Goal: Find specific page/section: Find specific page/section

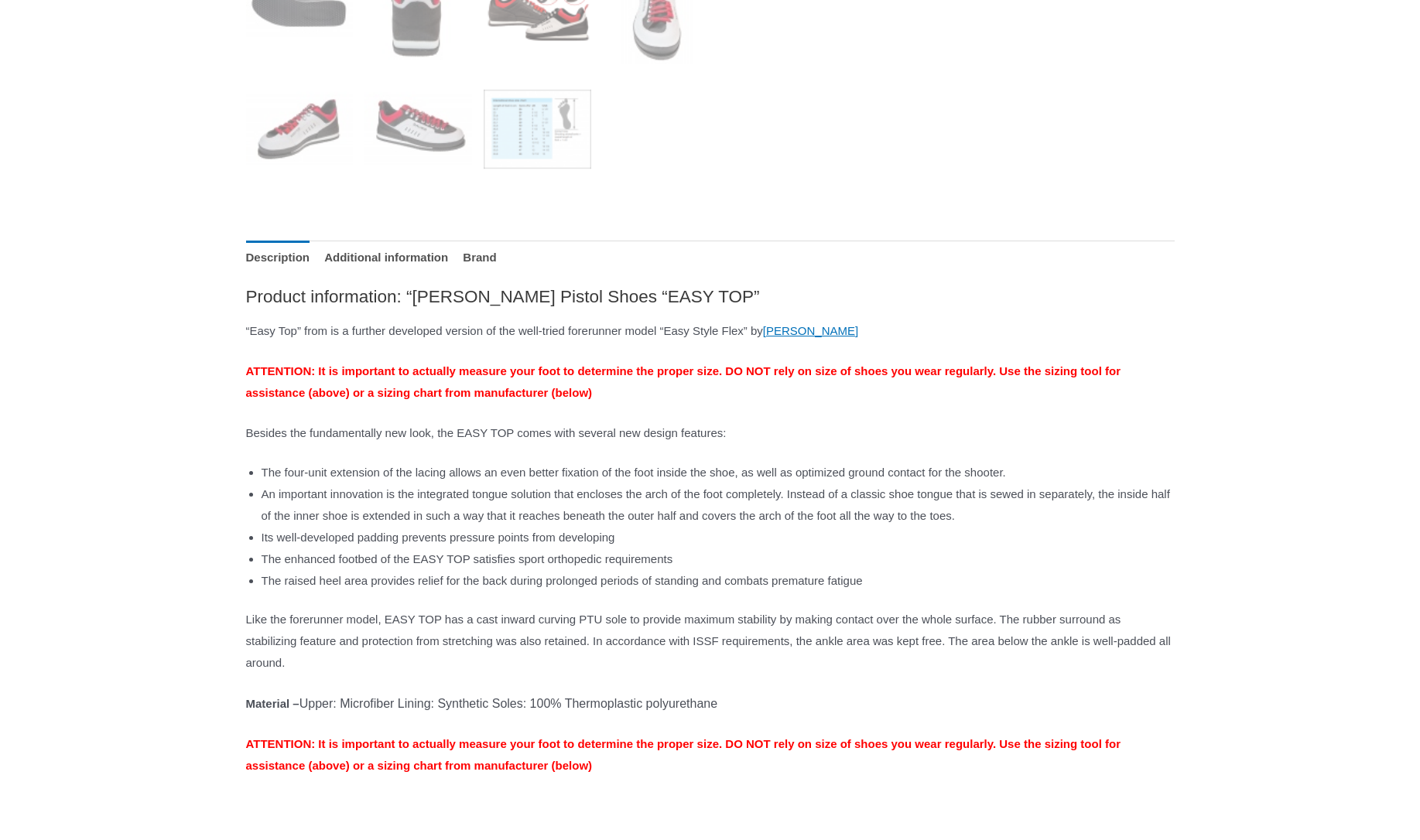
scroll to position [849, 0]
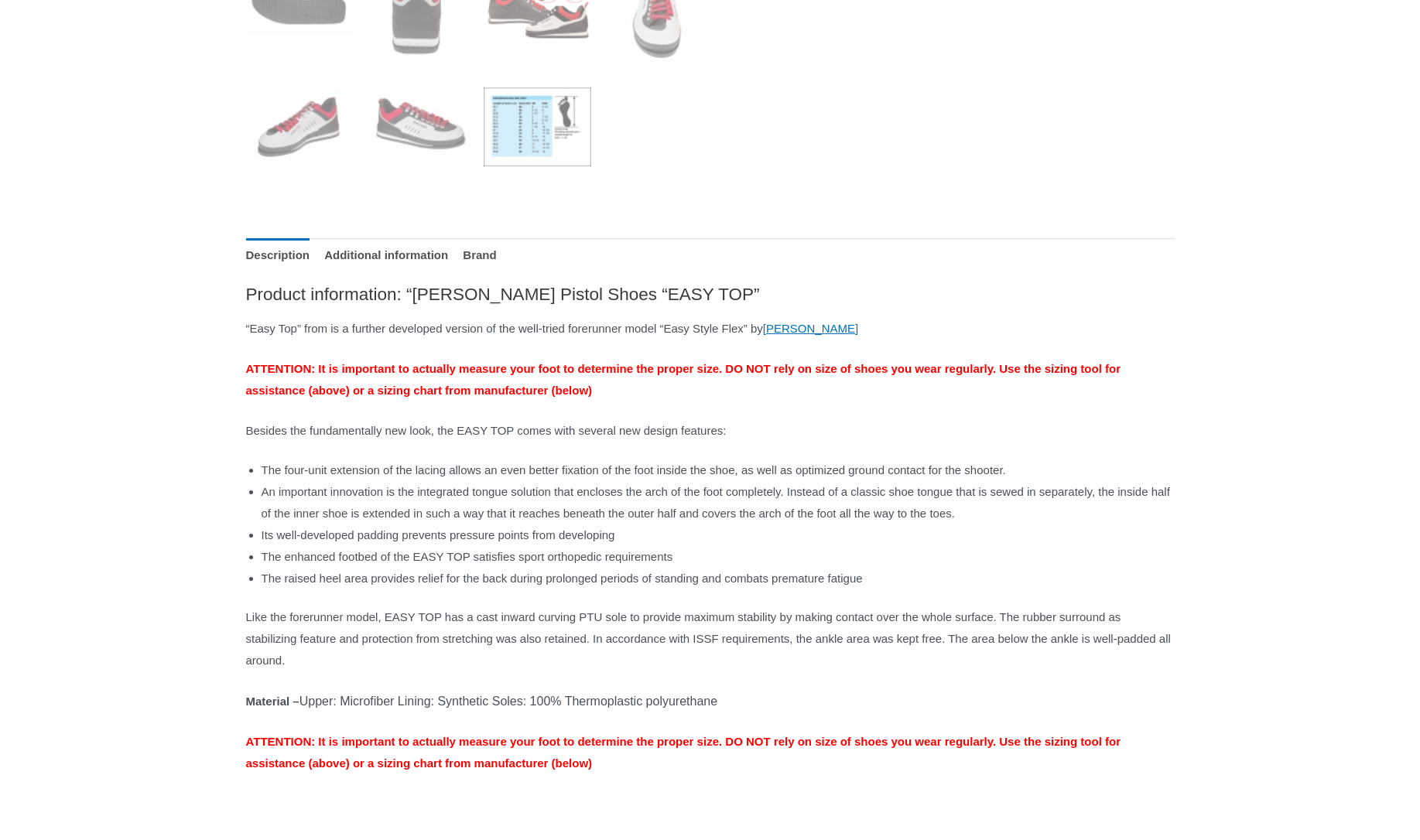
click at [535, 151] on img at bounding box center [537, 128] width 108 height 108
click at [536, 125] on img at bounding box center [537, 128] width 108 height 108
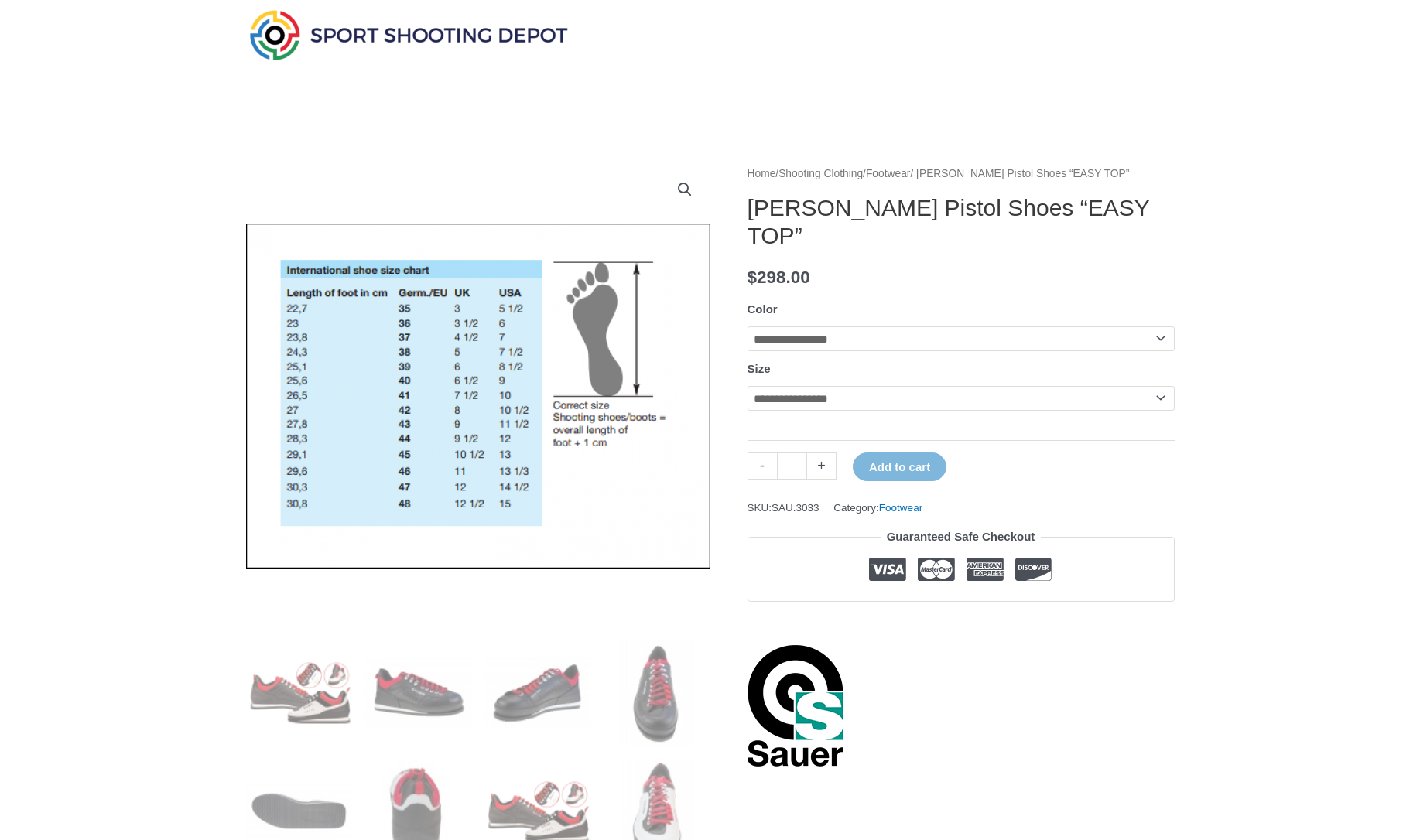
scroll to position [0, 0]
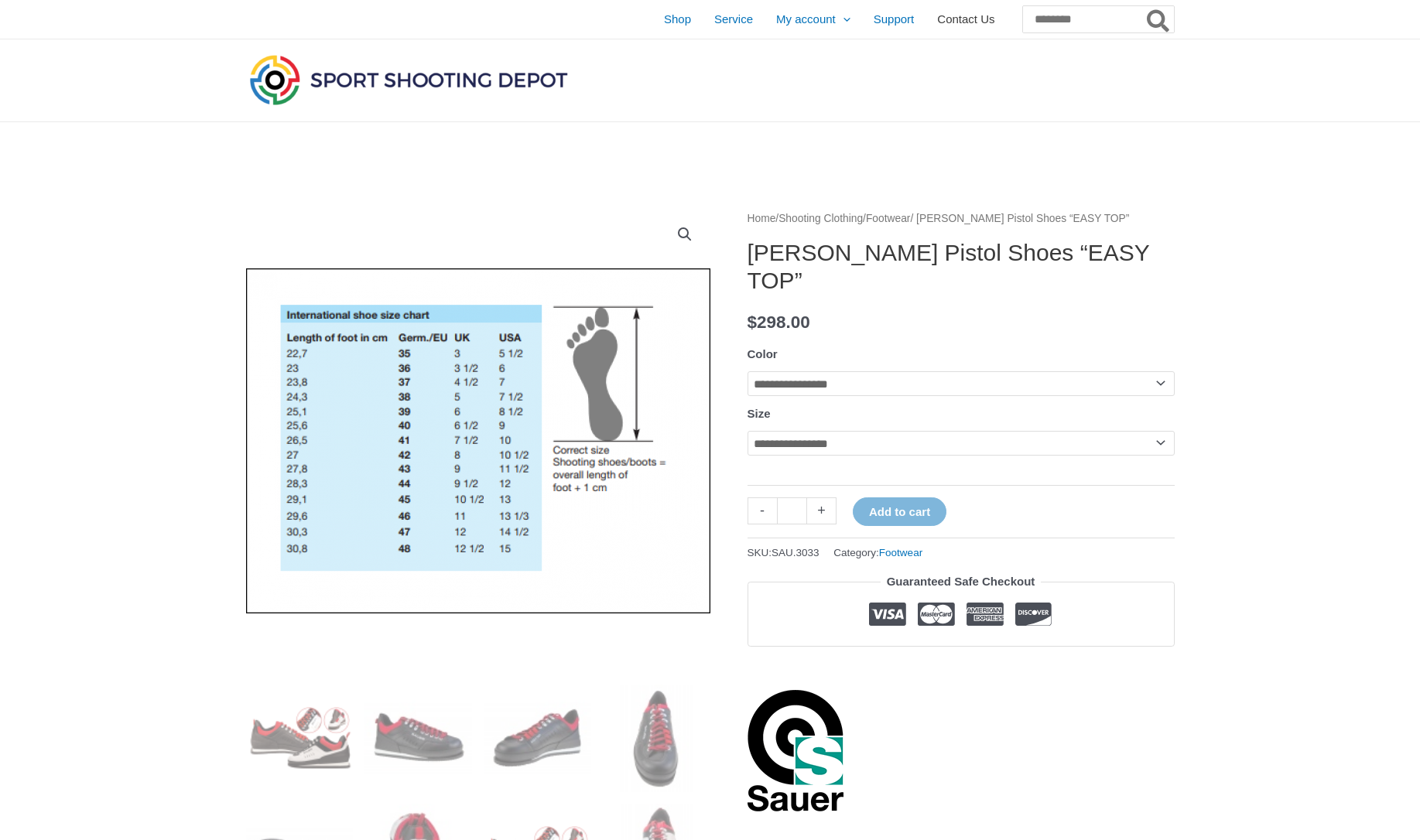
click at [938, 24] on span "Contact Us" at bounding box center [966, 19] width 57 height 39
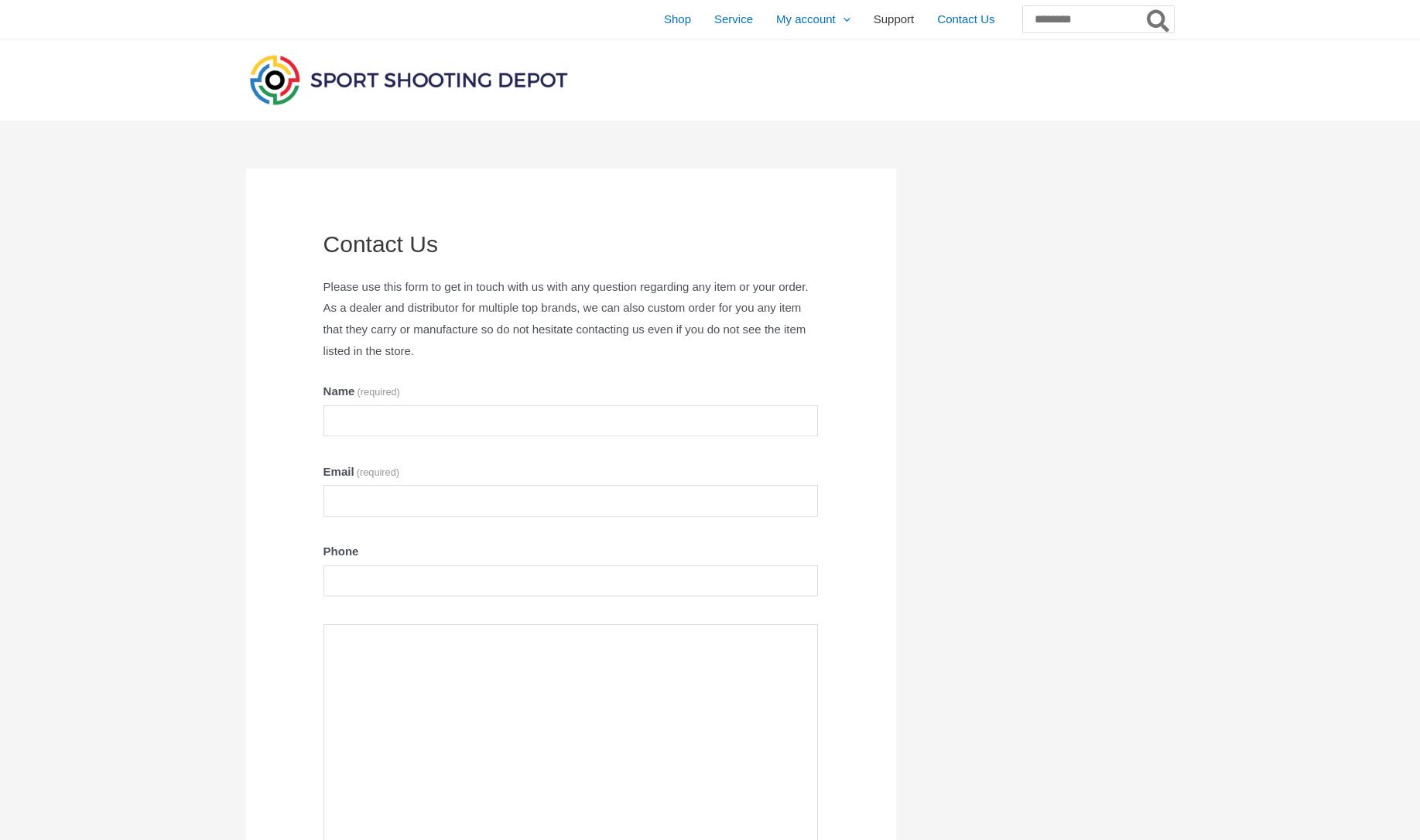
click at [874, 17] on span "Support" at bounding box center [894, 19] width 41 height 39
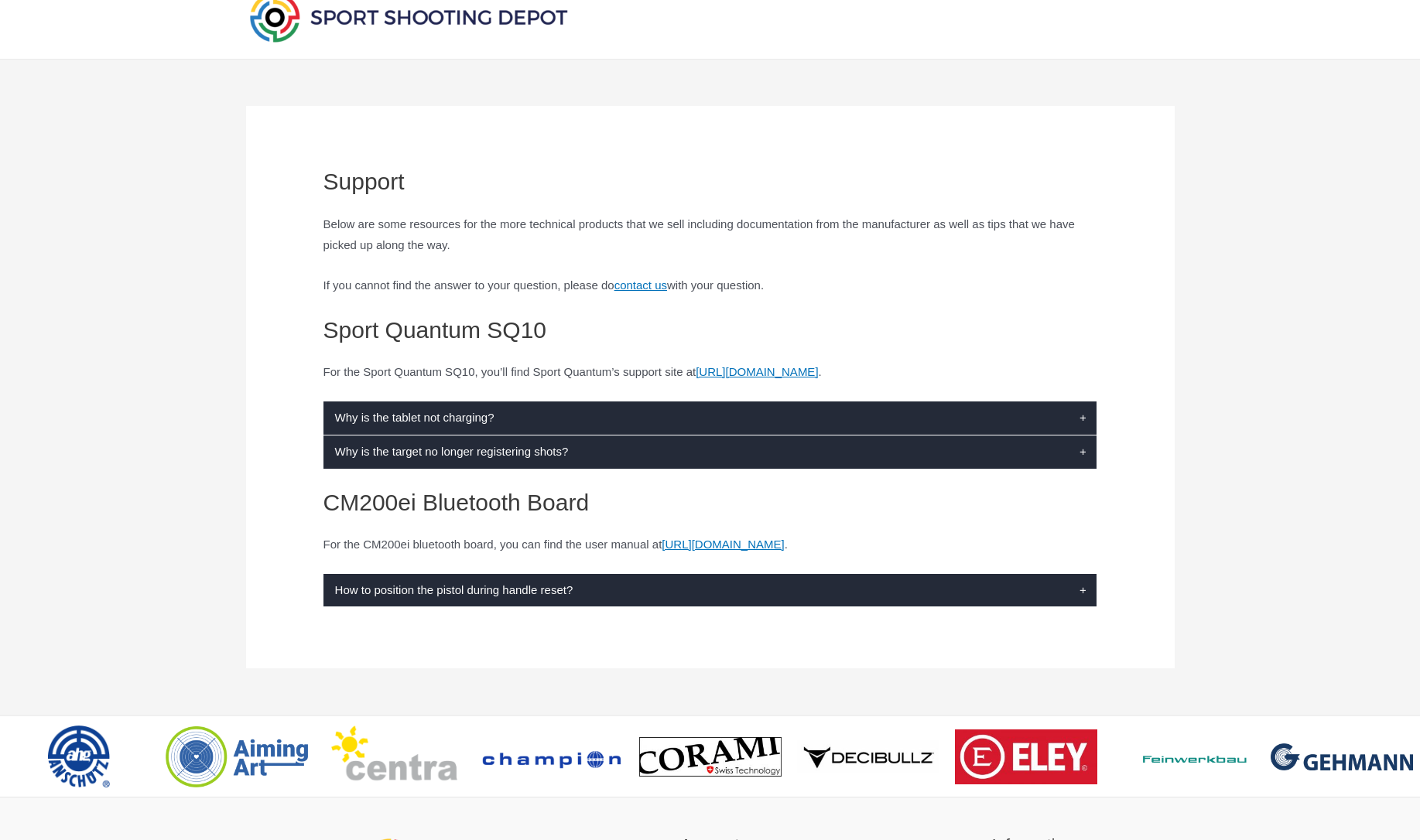
scroll to position [65, 0]
